Goal: Information Seeking & Learning: Learn about a topic

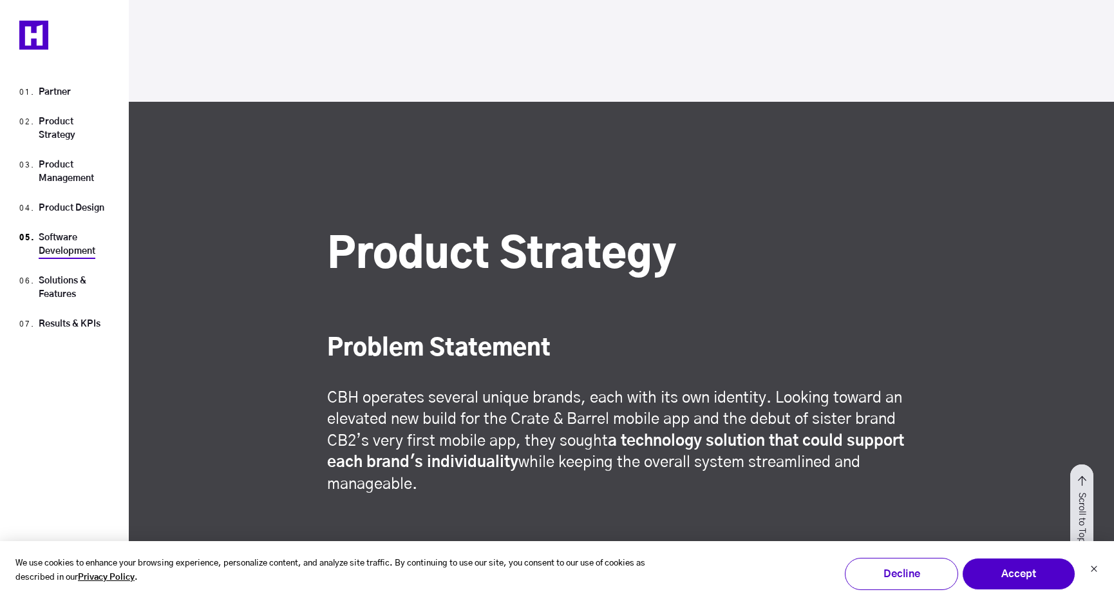
click at [61, 252] on link "Software Development" at bounding box center [67, 244] width 57 height 23
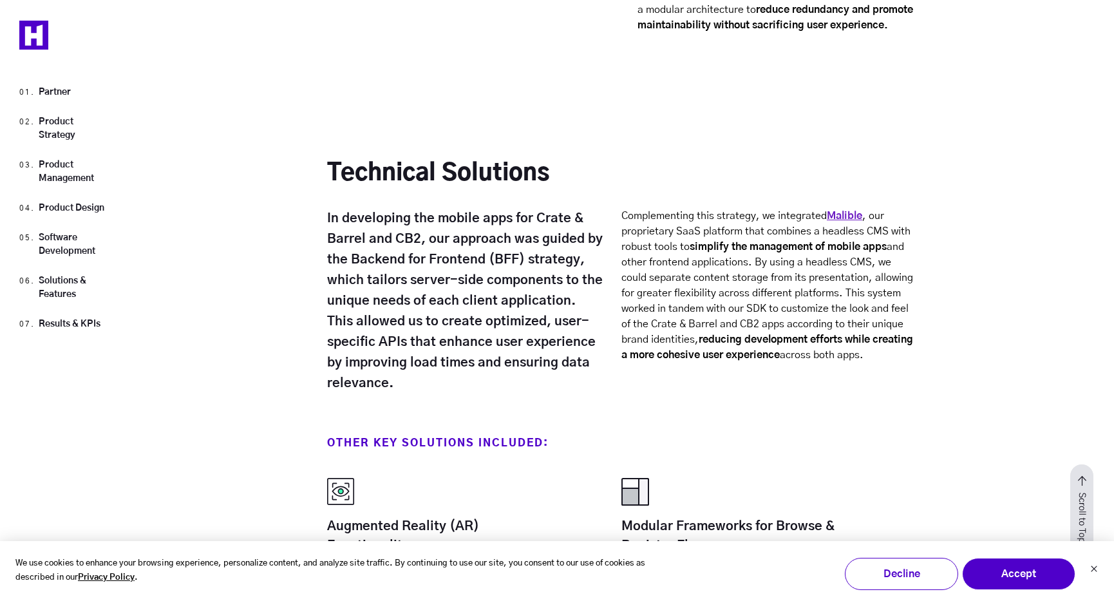
scroll to position [7859, 0]
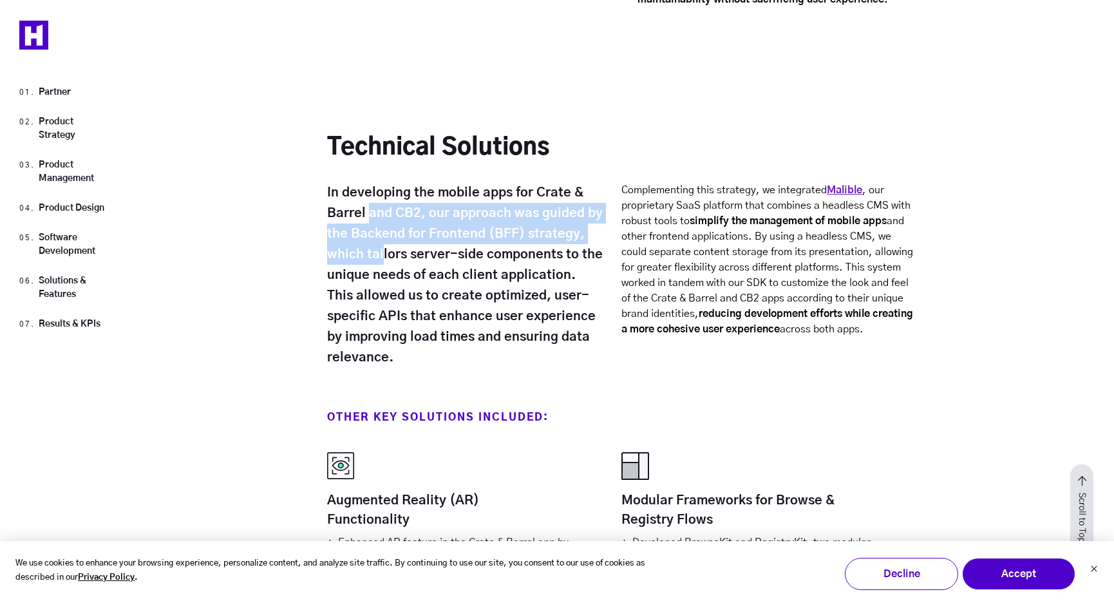
drag, startPoint x: 372, startPoint y: 210, endPoint x: 383, endPoint y: 258, distance: 48.9
click at [383, 258] on h6 "In developing the mobile apps for Crate & Barrel and CB2, our approach was guid…" at bounding box center [465, 274] width 277 height 185
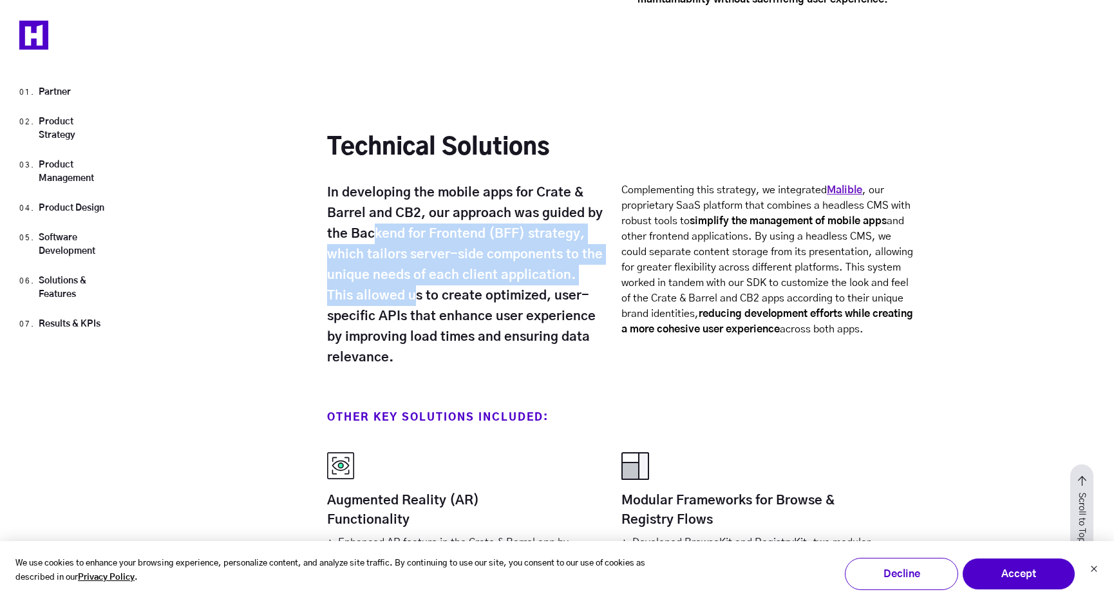
drag, startPoint x: 377, startPoint y: 240, endPoint x: 384, endPoint y: 285, distance: 45.6
click at [384, 285] on h6 "In developing the mobile apps for Crate & Barrel and CB2, our approach was guid…" at bounding box center [465, 274] width 277 height 185
click at [384, 285] on strong "In developing the mobile apps for Crate & Barrel and CB2, our approach was guid…" at bounding box center [465, 275] width 276 height 178
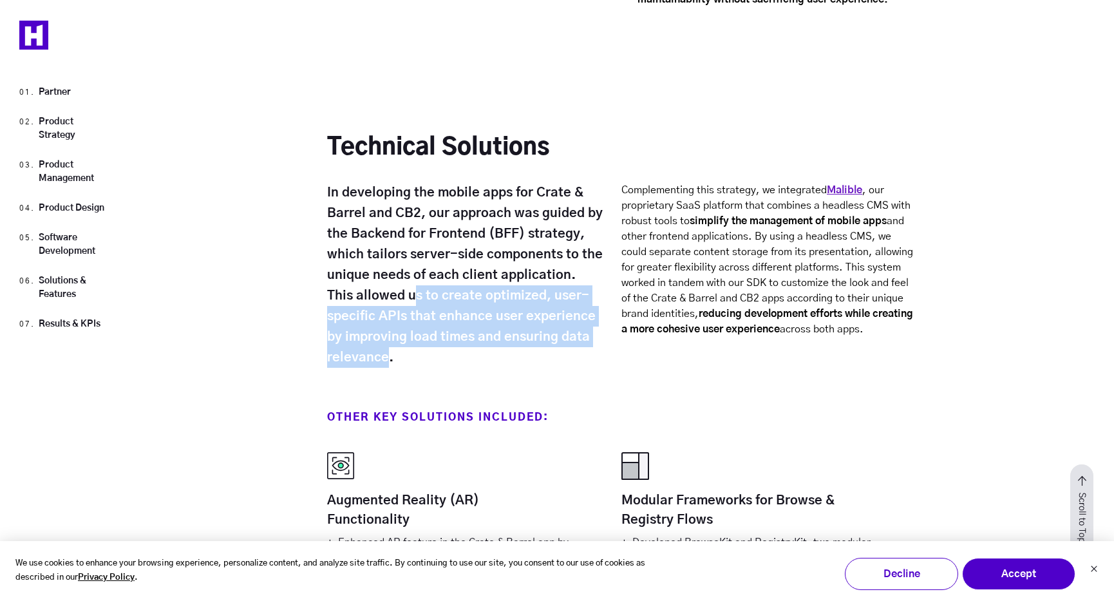
drag, startPoint x: 384, startPoint y: 288, endPoint x: 386, endPoint y: 355, distance: 67.0
click at [386, 355] on strong "In developing the mobile apps for Crate & Barrel and CB2, our approach was guid…" at bounding box center [465, 275] width 276 height 178
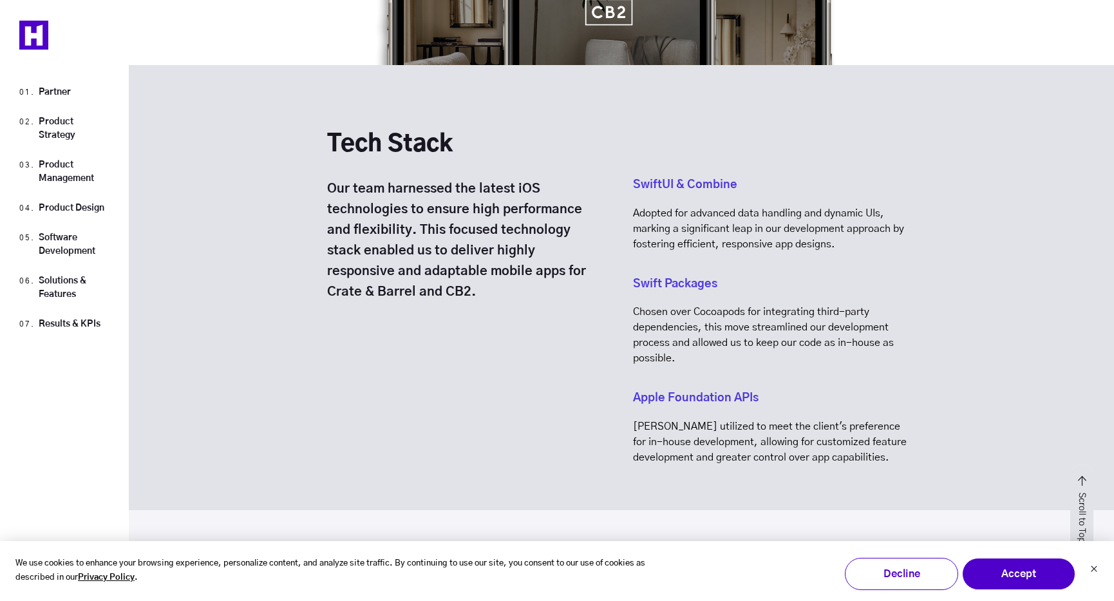
scroll to position [8885, 0]
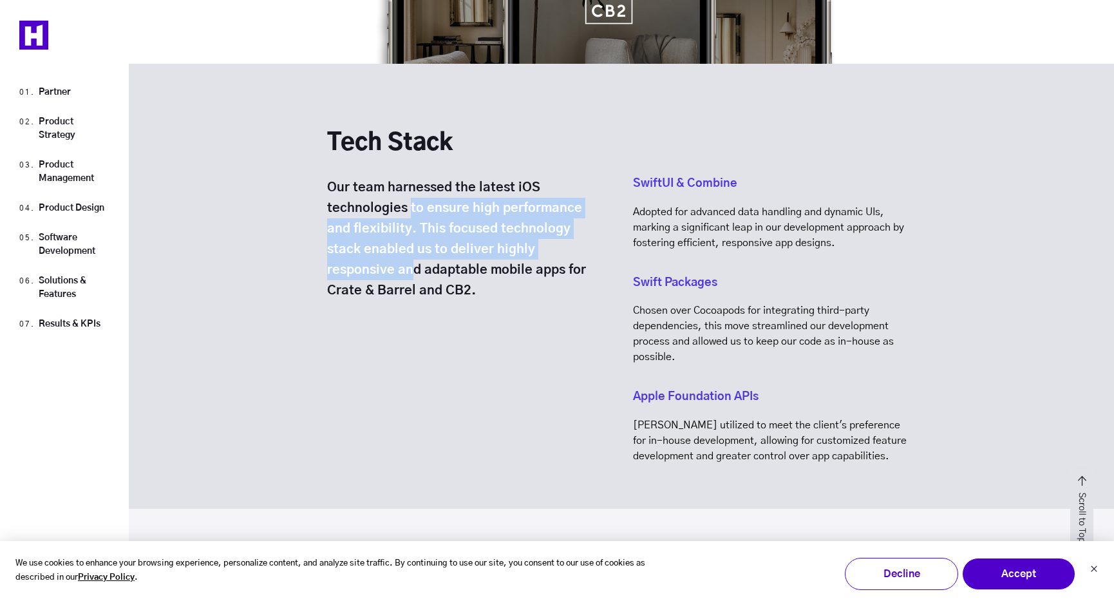
drag, startPoint x: 409, startPoint y: 195, endPoint x: 416, endPoint y: 278, distance: 82.7
click at [416, 278] on h6 "Our team harnessed the latest iOS technologies to ensure high performance and f…" at bounding box center [468, 239] width 283 height 124
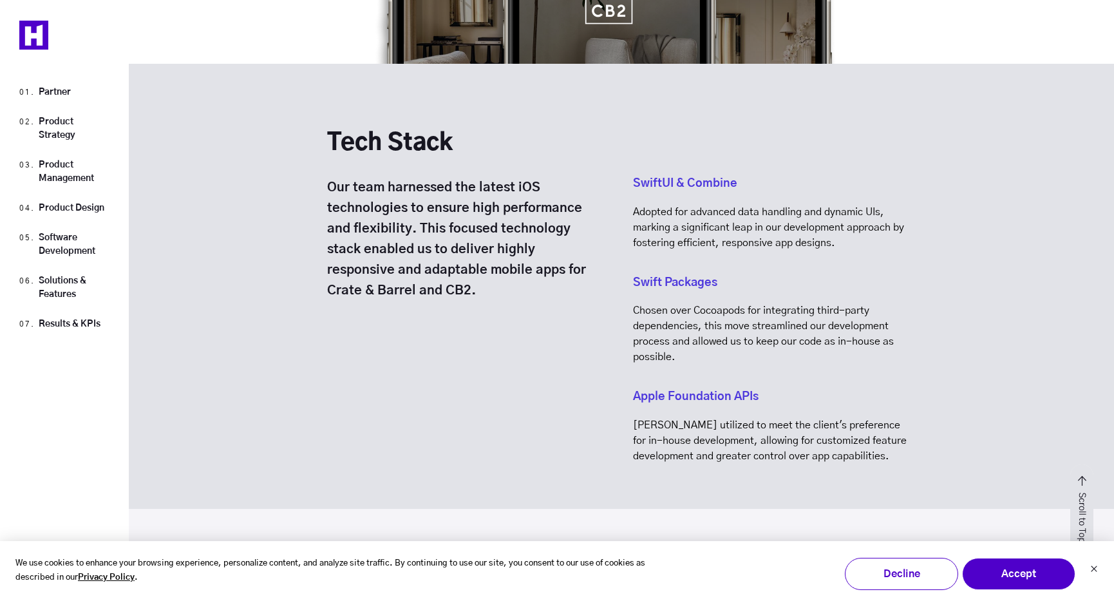
click at [416, 278] on h6 "Our team harnessed the latest iOS technologies to ensure high performance and f…" at bounding box center [468, 239] width 283 height 124
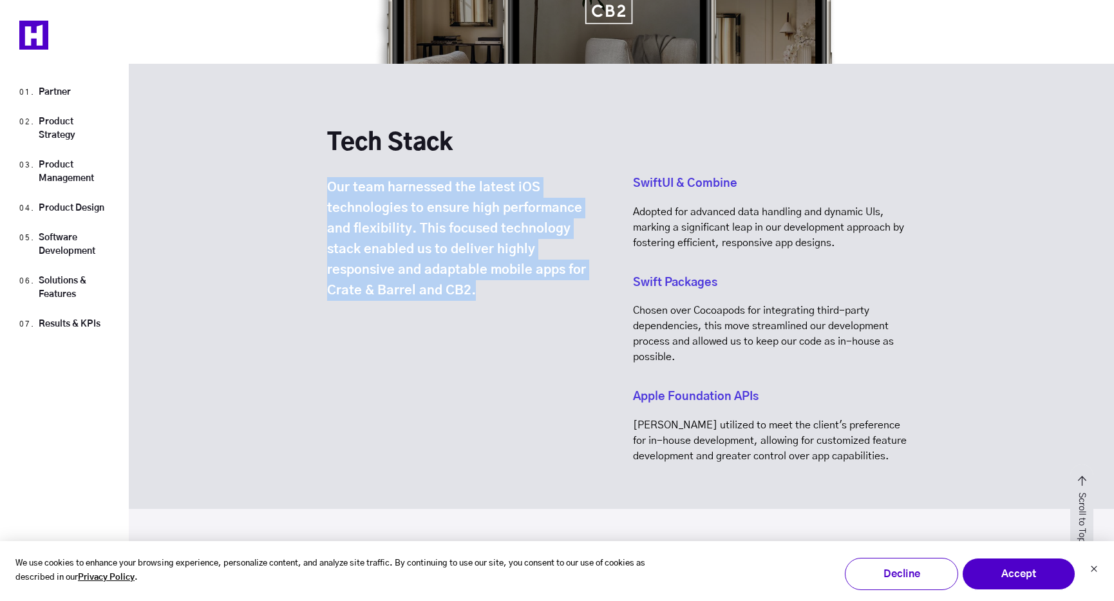
click at [416, 278] on h6 "Our team harnessed the latest iOS technologies to ensure high performance and f…" at bounding box center [468, 239] width 283 height 124
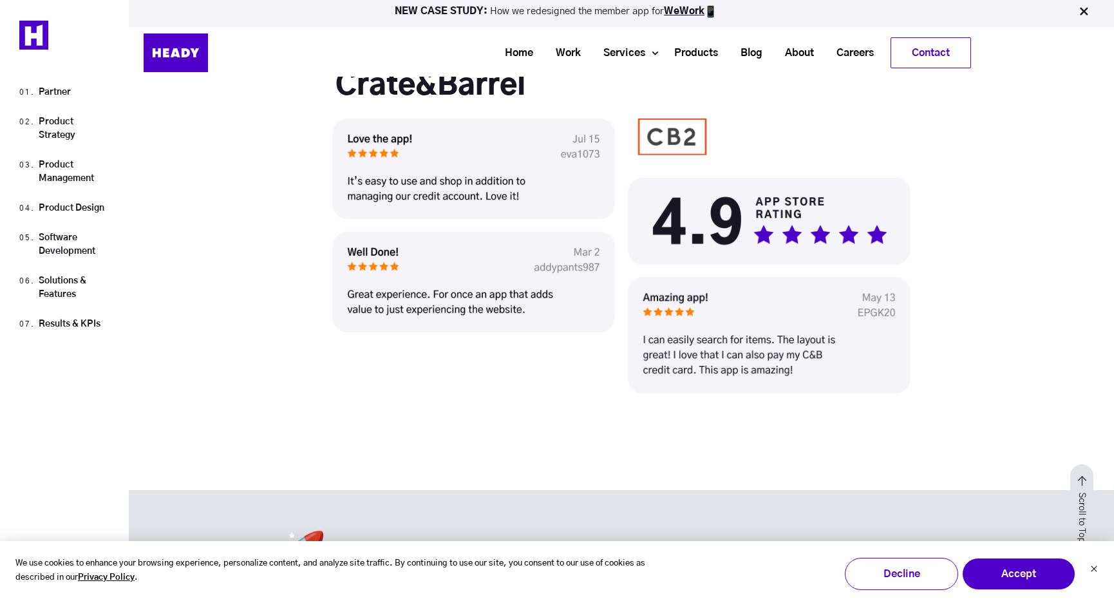
scroll to position [10799, 0]
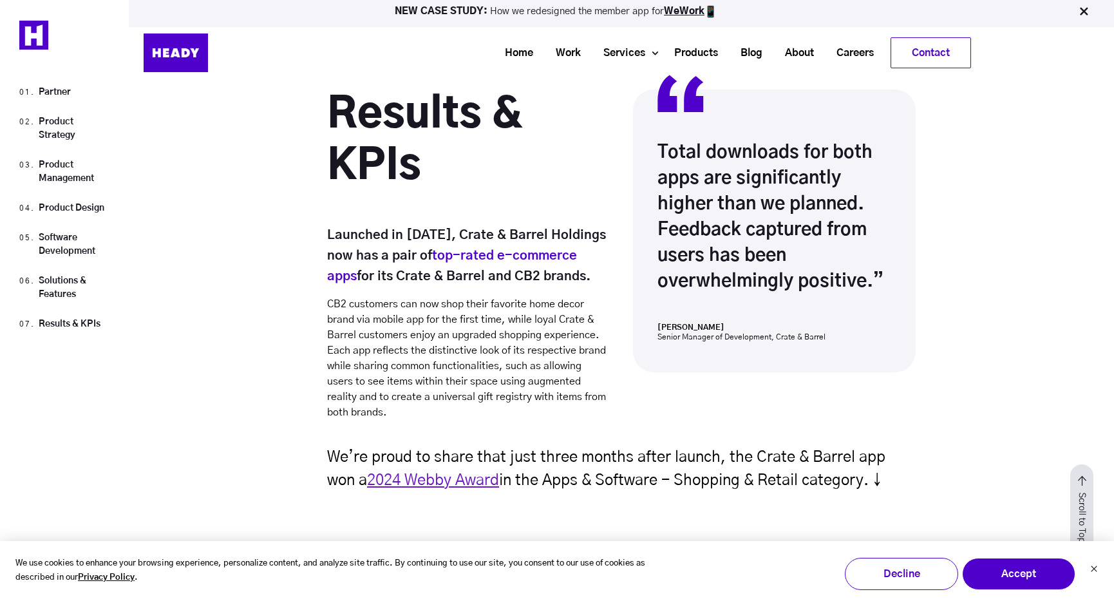
click at [146, 59] on img at bounding box center [176, 52] width 64 height 39
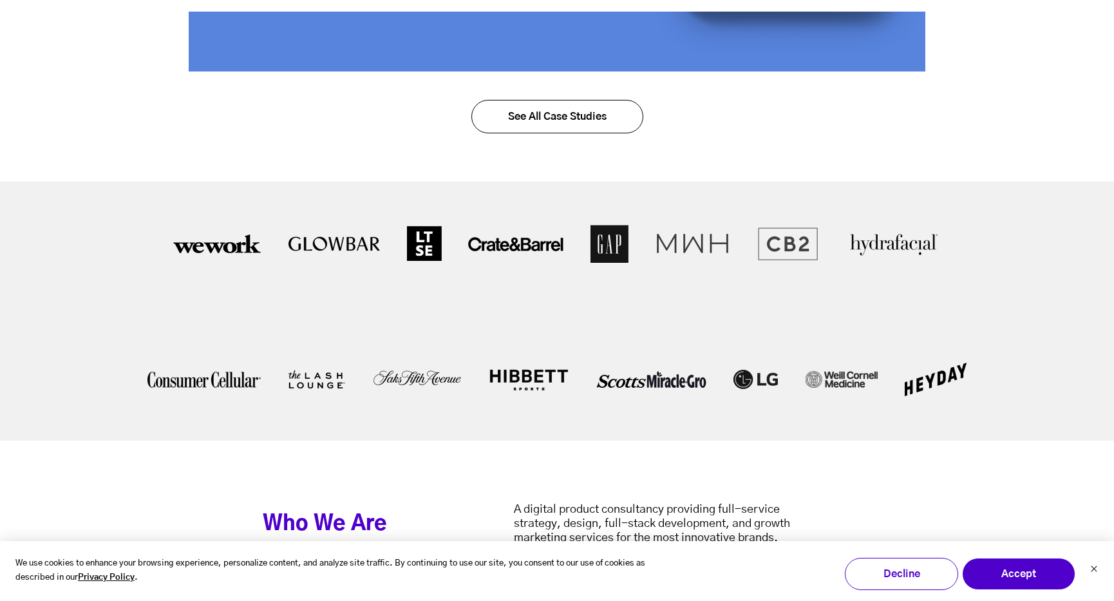
scroll to position [2528, 0]
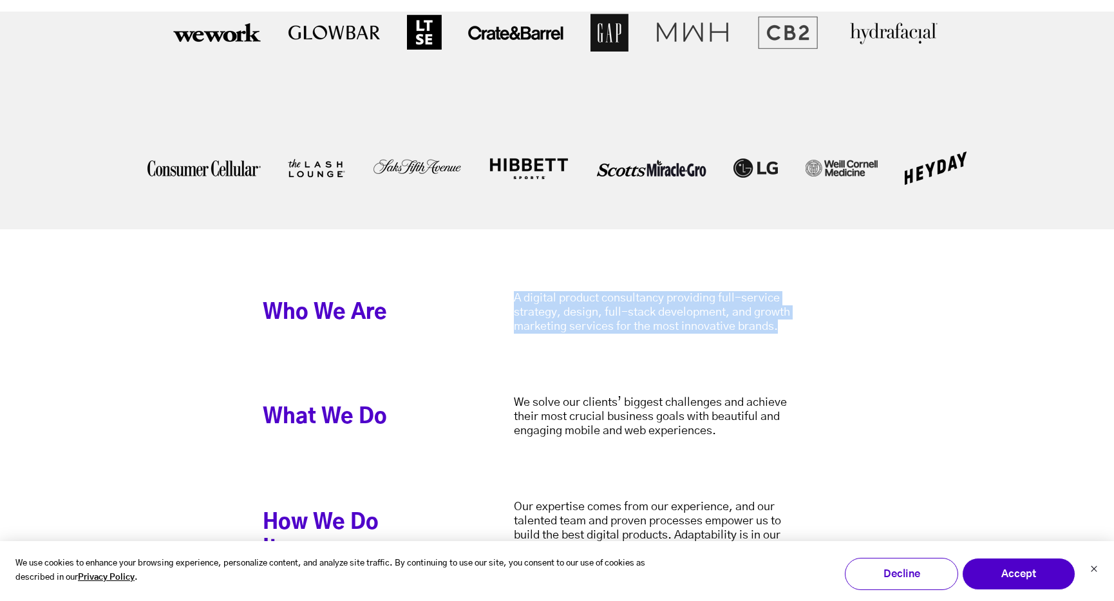
drag, startPoint x: 597, startPoint y: 284, endPoint x: 666, endPoint y: 357, distance: 101.1
click at [666, 357] on div "Who We Are A digital product consultancy providing full-service strategy, desig…" at bounding box center [557, 430] width 1114 height 403
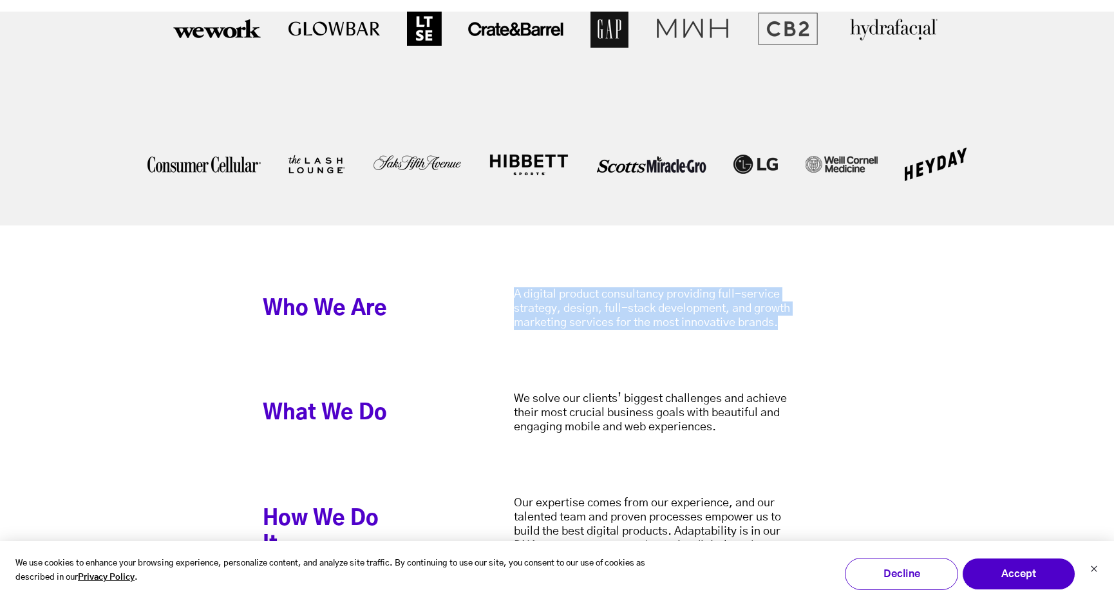
scroll to position [2541, 0]
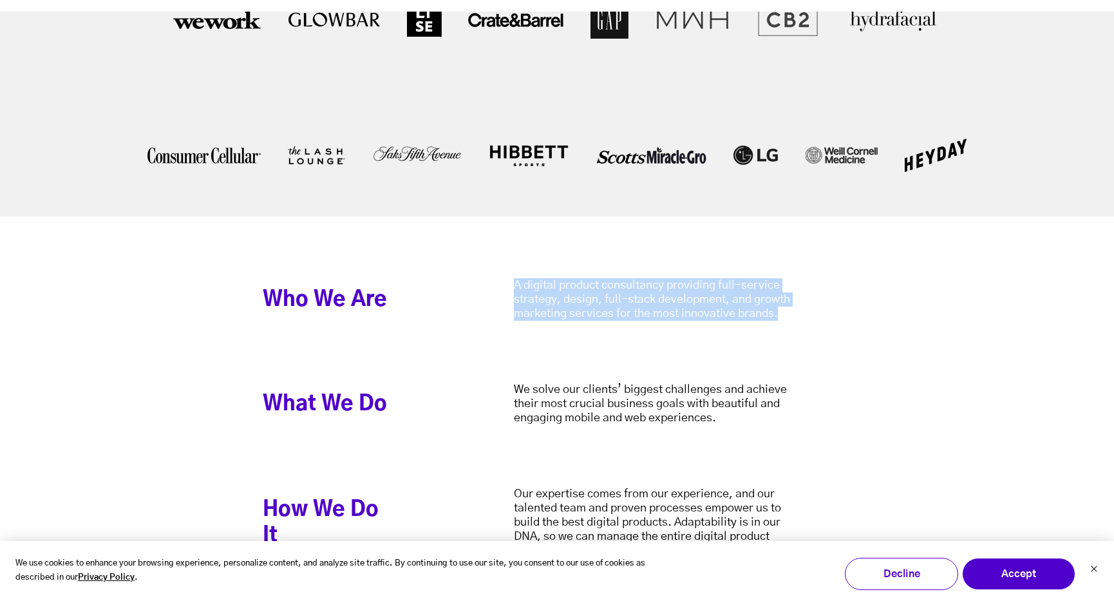
click at [650, 347] on div "Who We Are A digital product consultancy providing full-service strategy, desig…" at bounding box center [557, 330] width 589 height 104
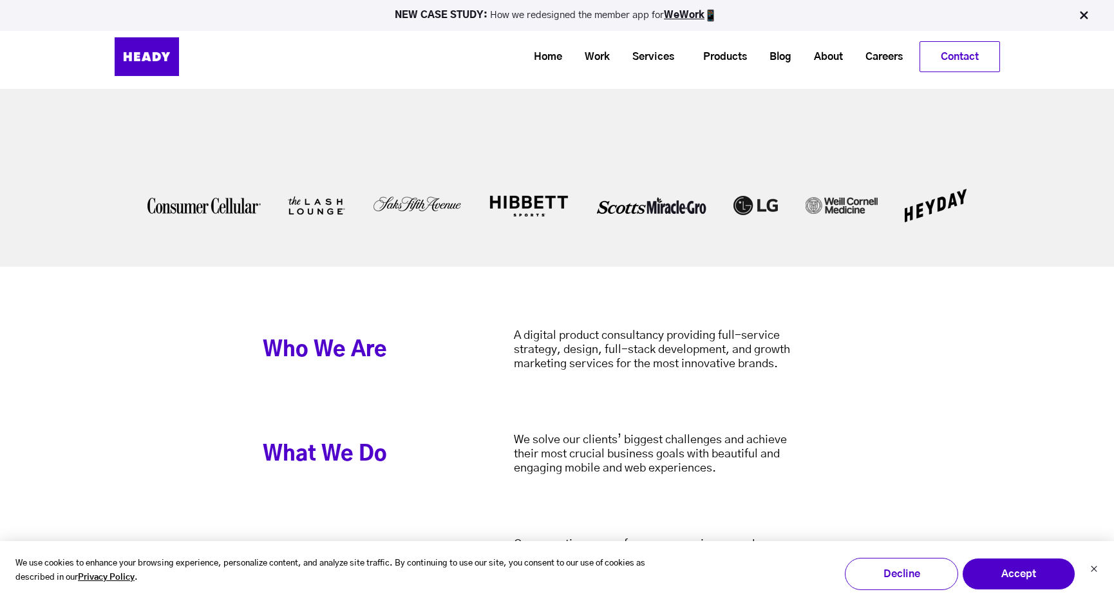
scroll to position [2432, 0]
